Goal: Find specific page/section: Find specific page/section

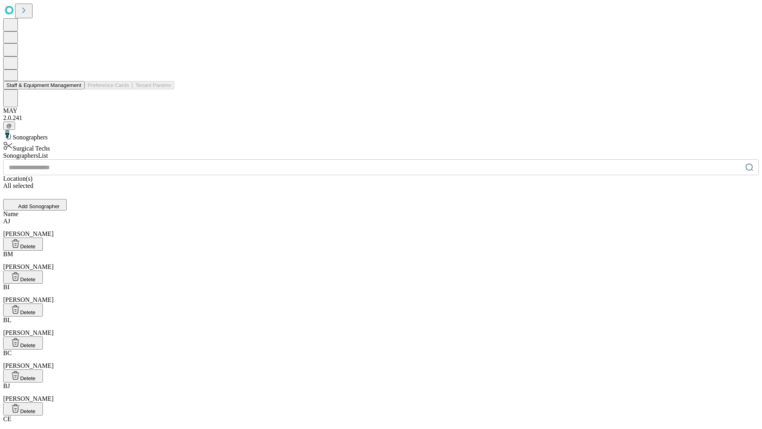
click at [76, 89] on button "Staff & Equipment Management" at bounding box center [43, 85] width 81 height 8
